Goal: Obtain resource: Obtain resource

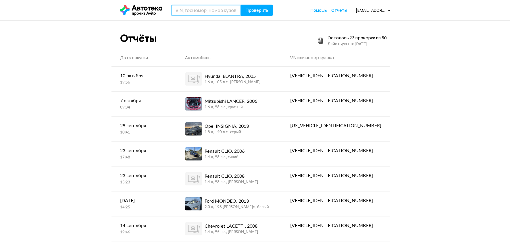
click at [213, 13] on input "text" at bounding box center [206, 10] width 70 height 11
paste input "[US_VEHICLE_IDENTIFICATION_NUMBER]"
type input "[US_VEHICLE_IDENTIFICATION_NUMBER]"
click at [257, 14] on button "Проверить" at bounding box center [257, 10] width 32 height 11
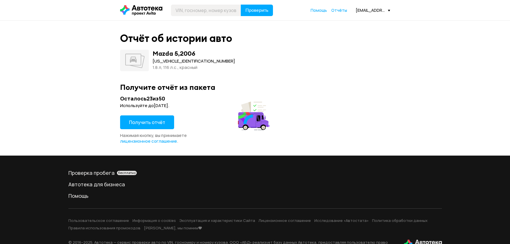
click at [167, 126] on button "Получить отчёт" at bounding box center [147, 122] width 54 height 14
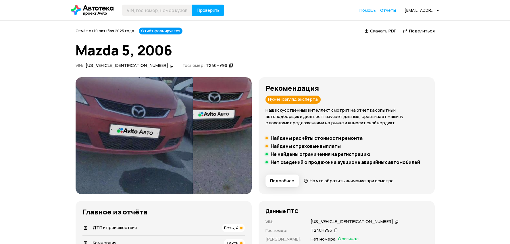
click at [126, 147] on img at bounding box center [134, 135] width 117 height 117
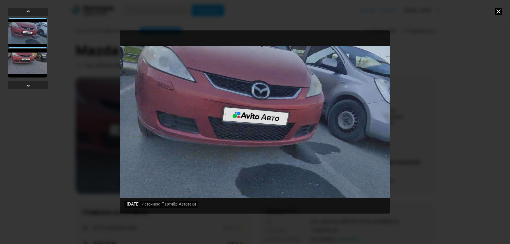
click at [36, 61] on div at bounding box center [27, 63] width 39 height 29
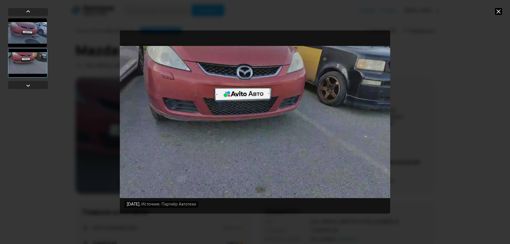
click at [471, 107] on div "18 сентября 2025 года Источник: Партнёр Автотеки 24 сентября 2025 года Источник…" at bounding box center [255, 122] width 510 height 244
click at [500, 9] on icon at bounding box center [498, 11] width 7 height 7
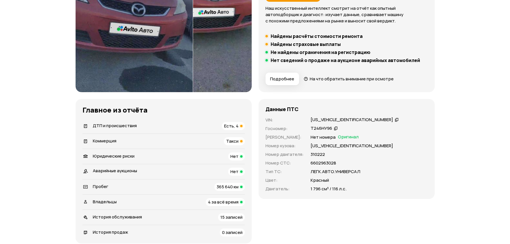
scroll to position [105, 0]
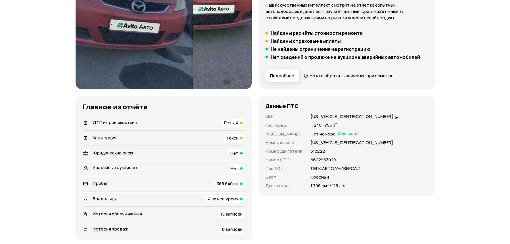
click at [176, 116] on li "ДТП и происшествия Есть, 4" at bounding box center [163, 122] width 162 height 15
click at [174, 119] on div "ДТП и происшествия Есть, 4" at bounding box center [163, 123] width 162 height 8
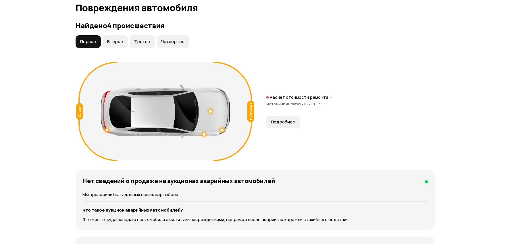
scroll to position [600, 0]
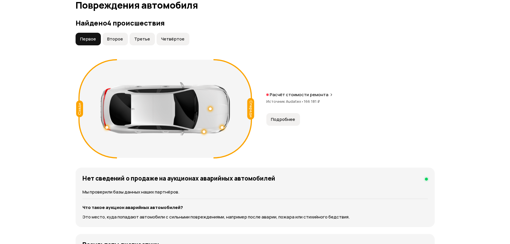
click at [124, 39] on button "Второе" at bounding box center [115, 39] width 25 height 13
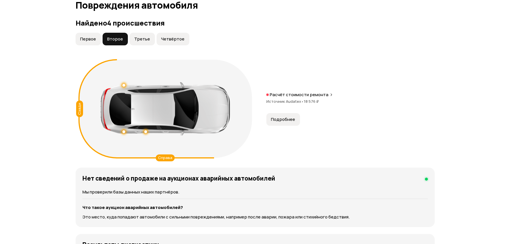
click at [135, 38] on span "Третье" at bounding box center [142, 39] width 16 height 6
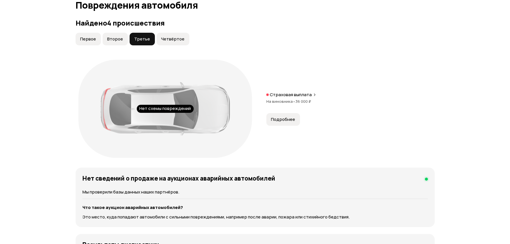
click at [170, 35] on button "Четвёртое" at bounding box center [173, 39] width 33 height 13
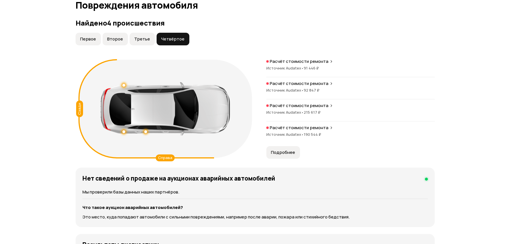
click at [298, 107] on p "Расчёт стоимости ремонта" at bounding box center [299, 106] width 59 height 6
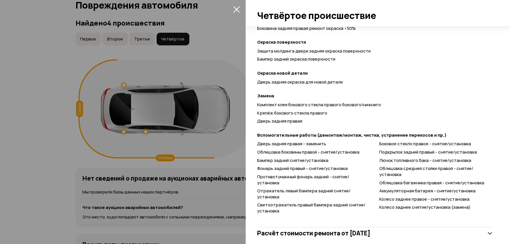
scroll to position [280, 0]
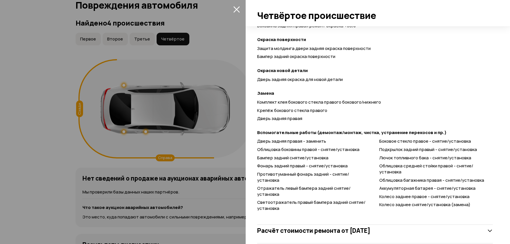
click at [368, 225] on div "Расчёт стоимости ремонта от 30 июня 2025 года" at bounding box center [375, 230] width 236 height 11
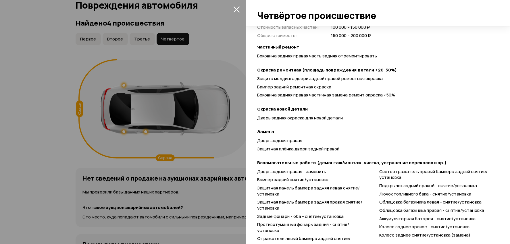
scroll to position [550, 0]
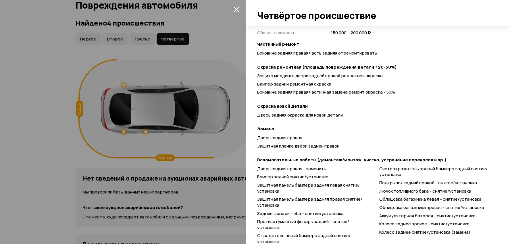
click at [236, 10] on icon "закрыть" at bounding box center [236, 9] width 7 height 7
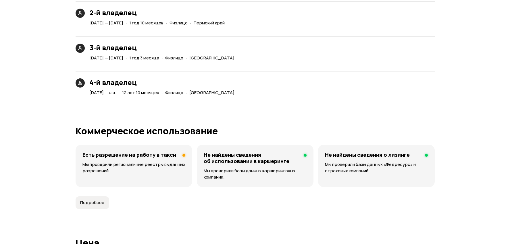
scroll to position [1384, 0]
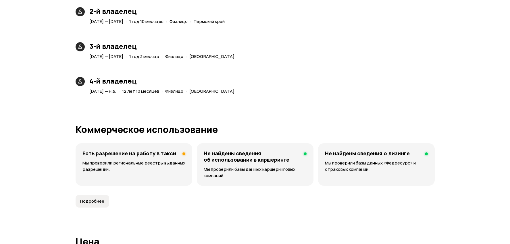
click at [106, 195] on button "Подробнее" at bounding box center [93, 201] width 34 height 13
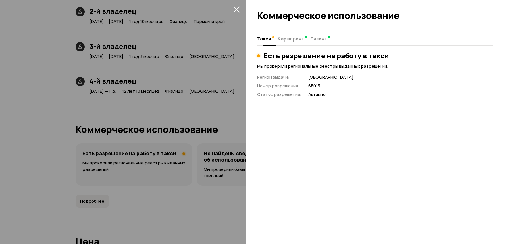
click at [290, 42] on span "Каршеринг" at bounding box center [291, 39] width 26 height 6
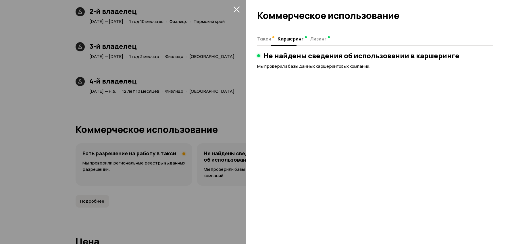
click at [267, 41] on span "Такси" at bounding box center [264, 39] width 14 height 6
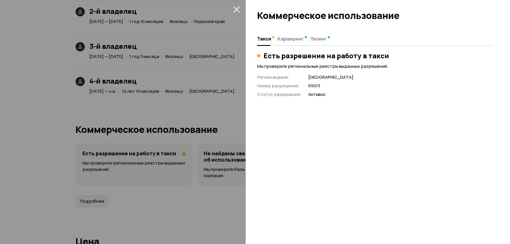
click at [233, 111] on div at bounding box center [255, 122] width 510 height 244
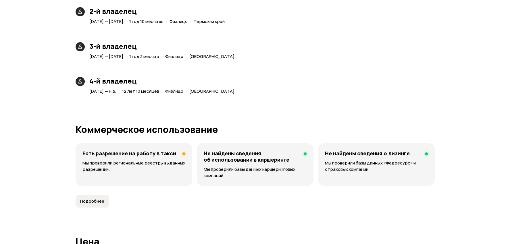
click at [94, 200] on span "Подробнее" at bounding box center [92, 202] width 24 height 6
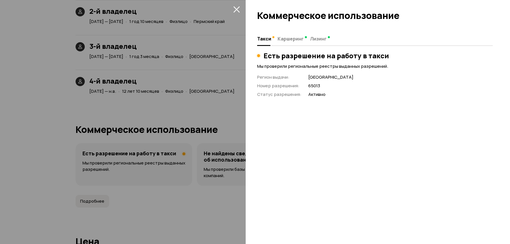
click at [220, 99] on div at bounding box center [255, 122] width 510 height 244
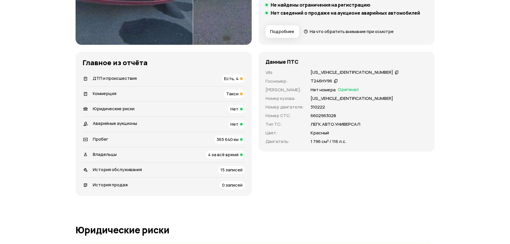
scroll to position [150, 0]
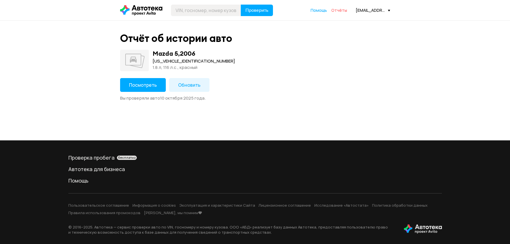
click at [341, 10] on span "Отчёты" at bounding box center [339, 9] width 16 height 5
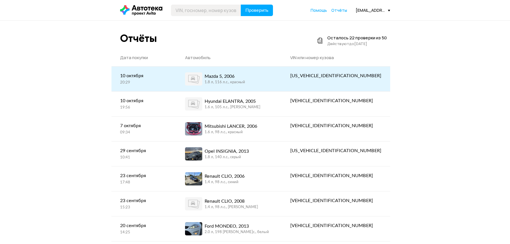
click at [273, 76] on div "Mazda 5, 2006 1.8 л, 116 л.c., красный" at bounding box center [229, 78] width 88 height 13
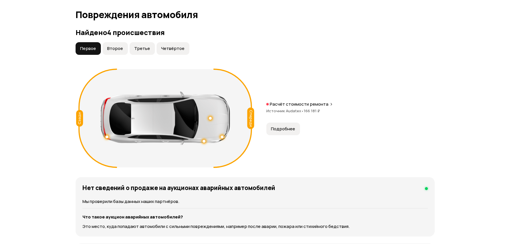
scroll to position [597, 0]
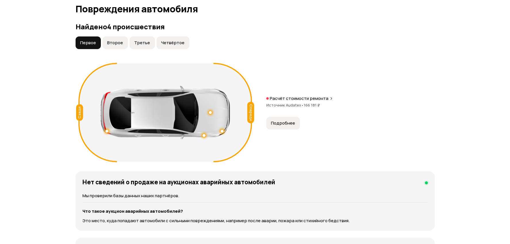
click at [118, 42] on span "Второе" at bounding box center [115, 43] width 16 height 6
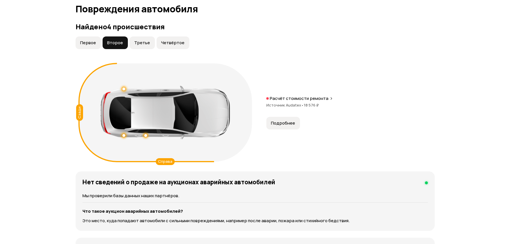
click at [143, 41] on span "Третье" at bounding box center [142, 43] width 16 height 6
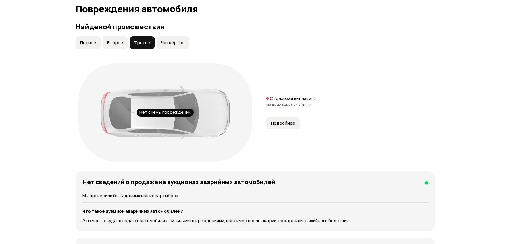
click at [166, 45] on button "Четвёртое" at bounding box center [173, 42] width 33 height 13
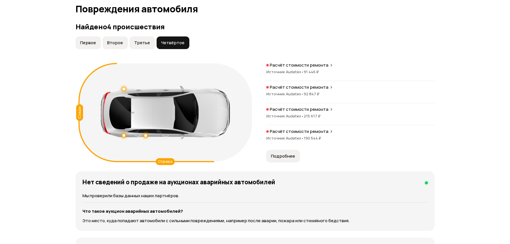
click at [286, 154] on span "Подробнее" at bounding box center [283, 156] width 24 height 6
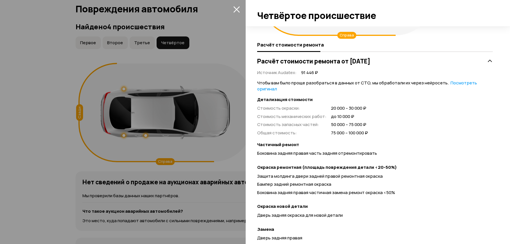
scroll to position [94, 0]
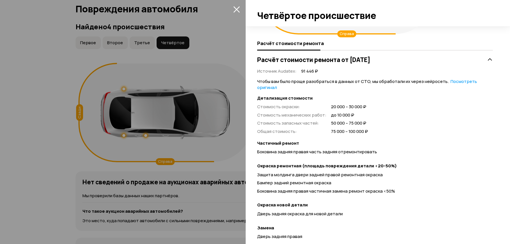
click at [490, 59] on icon at bounding box center [490, 60] width 6 height 6
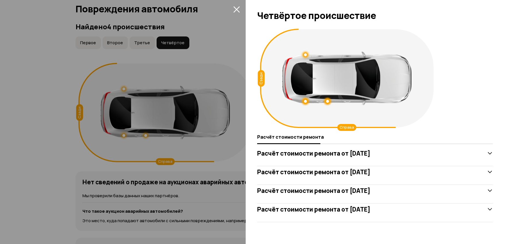
click at [485, 212] on div "Расчёт стоимости ремонта от 30 июня 2025 года" at bounding box center [375, 209] width 236 height 11
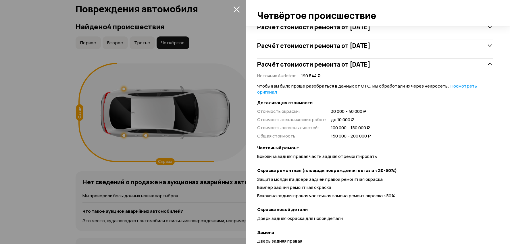
scroll to position [141, 0]
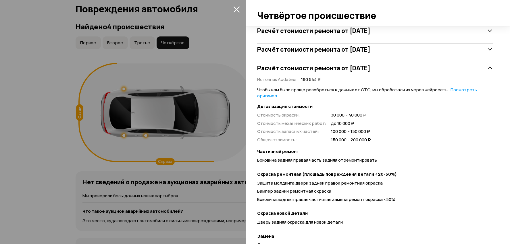
click at [489, 68] on icon at bounding box center [490, 68] width 6 height 6
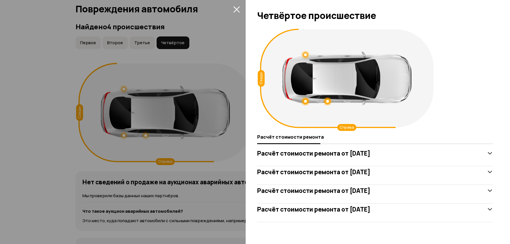
click at [490, 191] on icon at bounding box center [490, 191] width 6 height 6
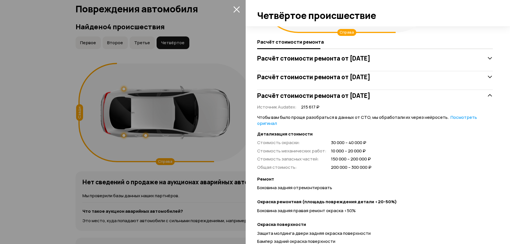
scroll to position [95, 0]
click at [490, 94] on icon at bounding box center [490, 96] width 6 height 6
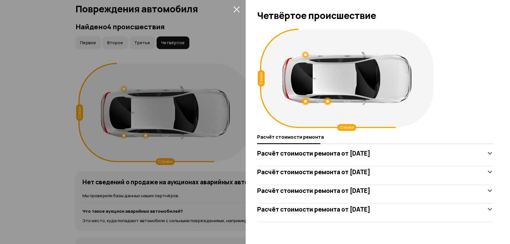
click at [490, 173] on icon at bounding box center [490, 172] width 6 height 6
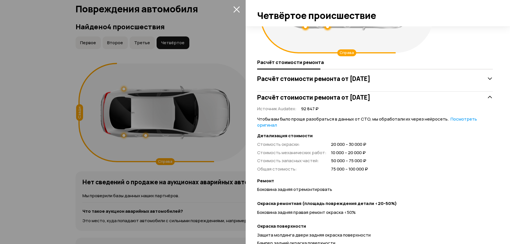
scroll to position [46, 0]
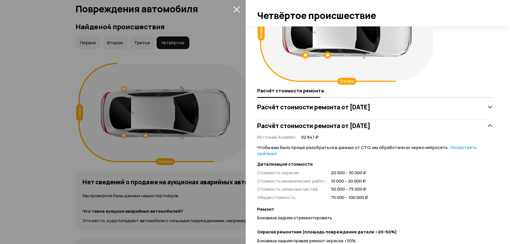
click at [491, 125] on icon at bounding box center [490, 126] width 6 height 6
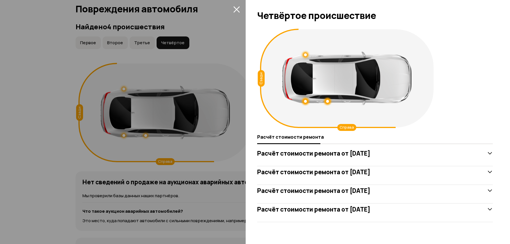
scroll to position [0, 0]
click at [489, 151] on icon at bounding box center [490, 154] width 6 height 6
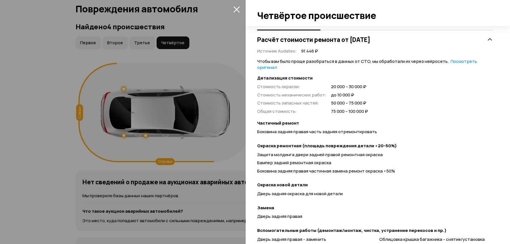
scroll to position [110, 0]
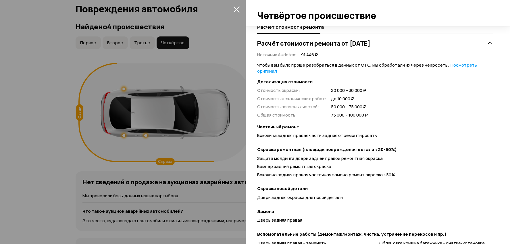
click at [487, 44] on div "Расчёт стоимости ремонта от 28 октября 2024 года" at bounding box center [375, 43] width 236 height 11
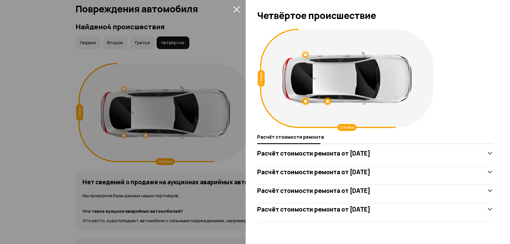
scroll to position [0, 0]
click at [235, 8] on icon "закрыть" at bounding box center [236, 9] width 6 height 6
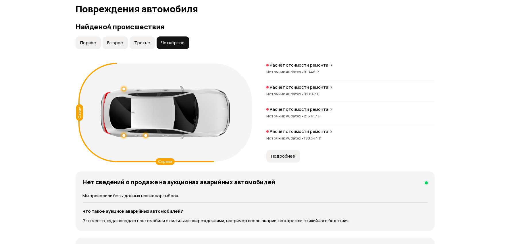
click at [140, 37] on button "Третье" at bounding box center [142, 42] width 25 height 13
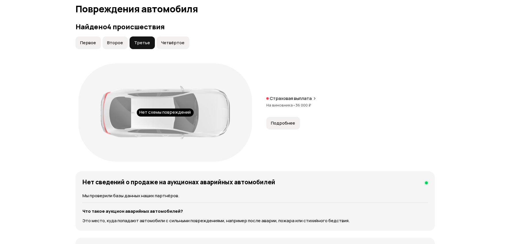
click at [121, 44] on span "Второе" at bounding box center [115, 43] width 16 height 6
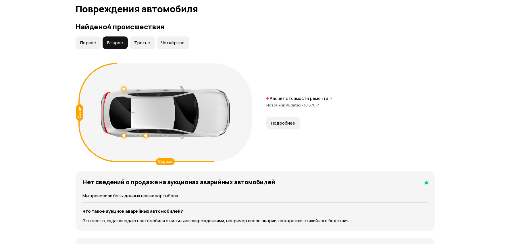
click at [99, 46] on button "Первое" at bounding box center [88, 42] width 25 height 13
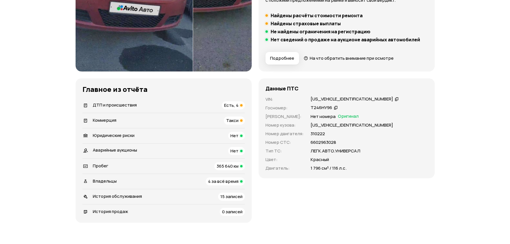
scroll to position [125, 0]
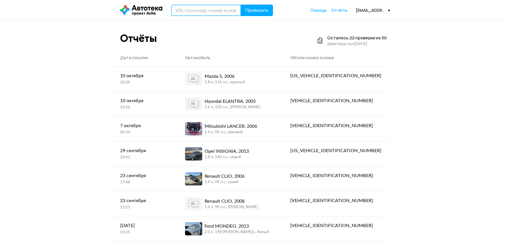
click at [209, 11] on input "text" at bounding box center [206, 10] width 70 height 11
paste input "JMZBL12Z501262512"
type input "JMZBL12Z501262512"
click at [257, 13] on button "Проверить" at bounding box center [257, 10] width 32 height 11
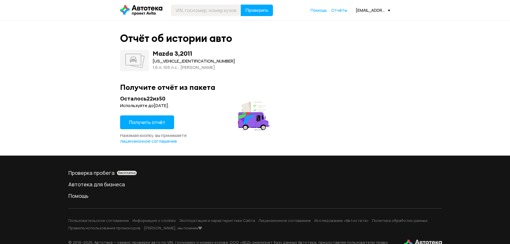
click at [162, 124] on span "Получить отчёт" at bounding box center [147, 122] width 36 height 6
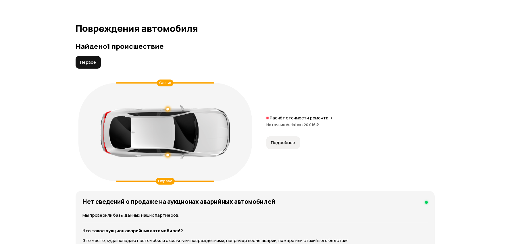
scroll to position [573, 0]
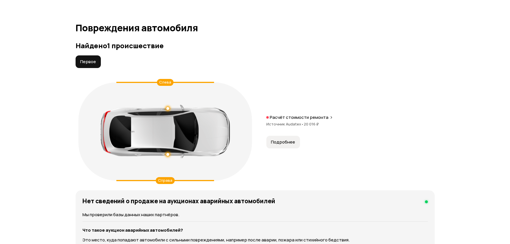
click at [284, 143] on span "Подробнее" at bounding box center [283, 142] width 24 height 6
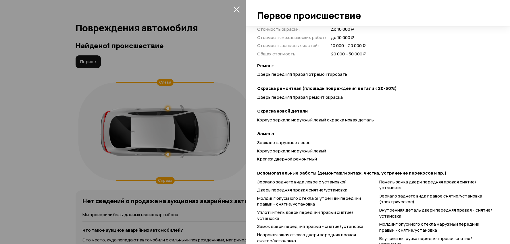
scroll to position [201, 0]
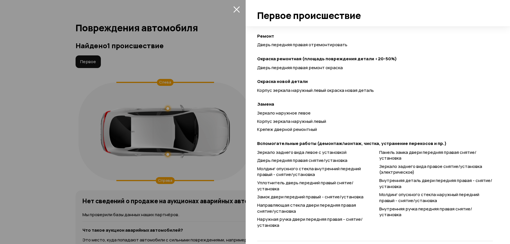
click at [234, 12] on icon "закрыть" at bounding box center [236, 9] width 7 height 7
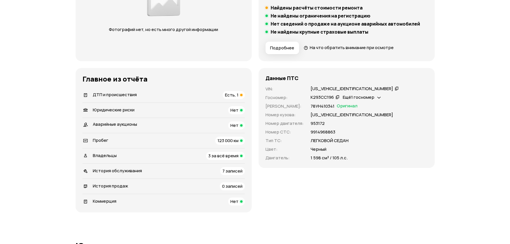
scroll to position [108, 0]
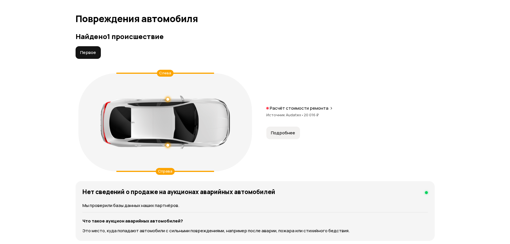
scroll to position [579, 0]
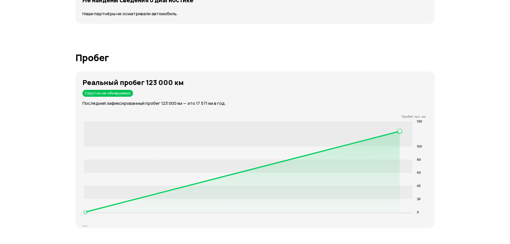
scroll to position [871, 0]
